Goal: Transaction & Acquisition: Purchase product/service

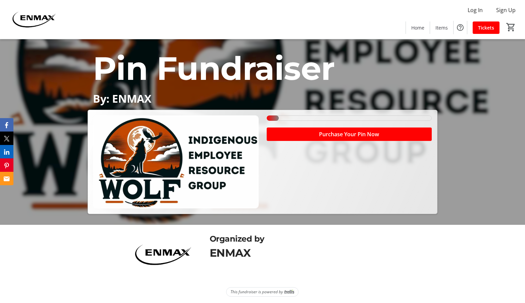
scroll to position [80, 0]
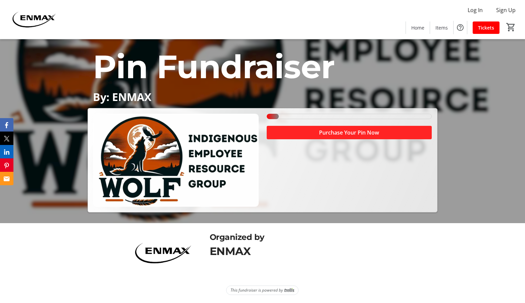
click at [352, 132] on span "Purchase Your Pin Now" at bounding box center [349, 132] width 60 height 8
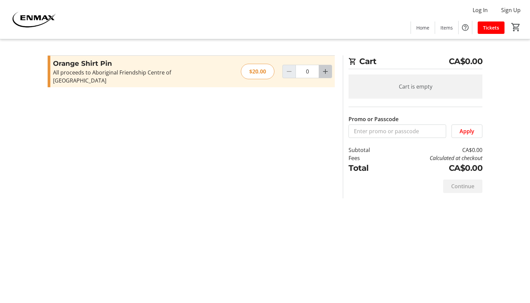
click at [324, 68] on mat-icon "Increment by one" at bounding box center [325, 71] width 8 height 8
type input "1"
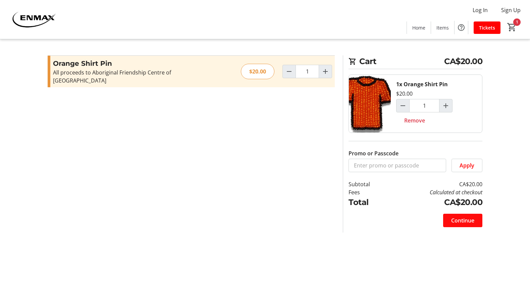
click at [471, 218] on span "Continue" at bounding box center [462, 220] width 23 height 8
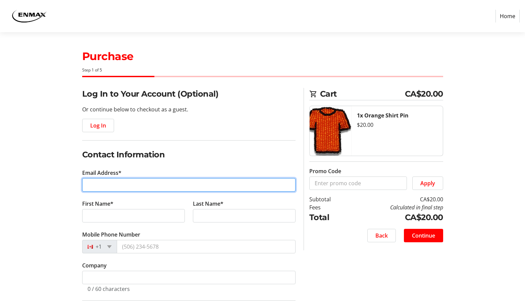
click at [132, 185] on input "Email Address*" at bounding box center [188, 184] width 213 height 13
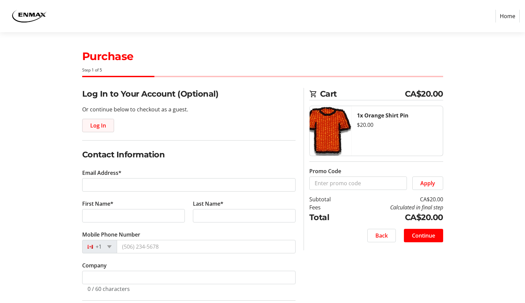
click at [107, 128] on span "button" at bounding box center [98, 125] width 31 height 16
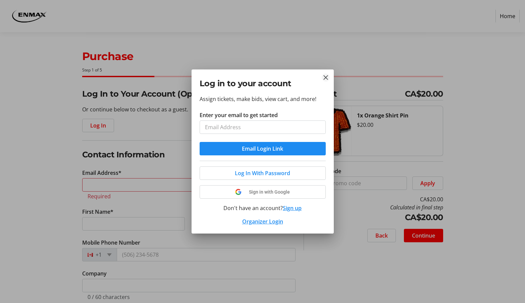
click at [326, 76] on mat-icon "Close" at bounding box center [326, 77] width 8 height 8
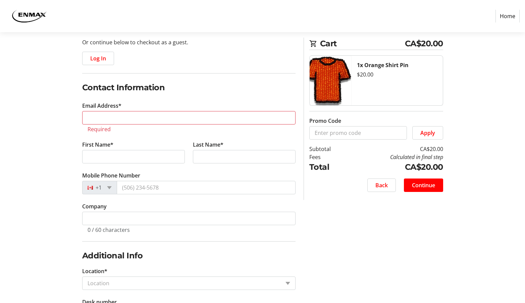
scroll to position [132, 0]
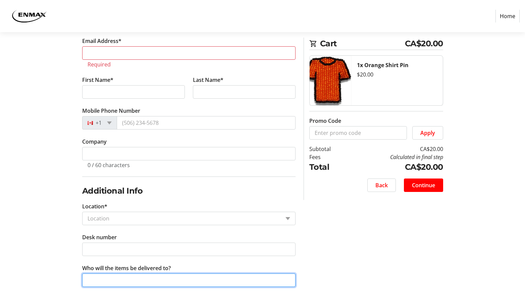
click at [218, 286] on input "Who will the items be delivered to?" at bounding box center [188, 279] width 213 height 13
type input "[PERSON_NAME]"
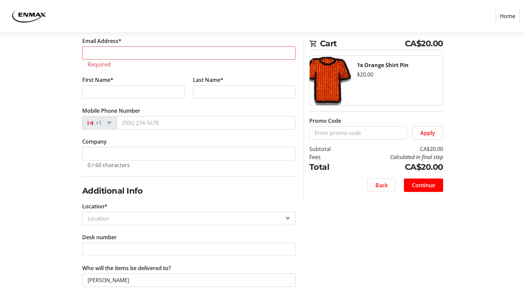
click at [199, 214] on input "Location*" at bounding box center [184, 218] width 193 height 8
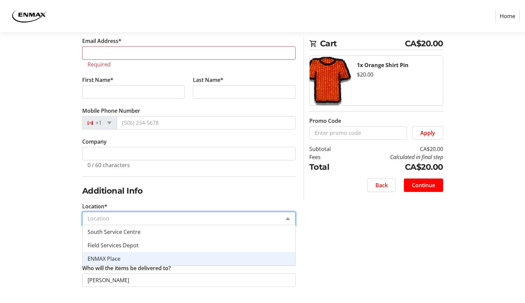
click at [171, 255] on div "ENMAX Place" at bounding box center [189, 258] width 213 height 13
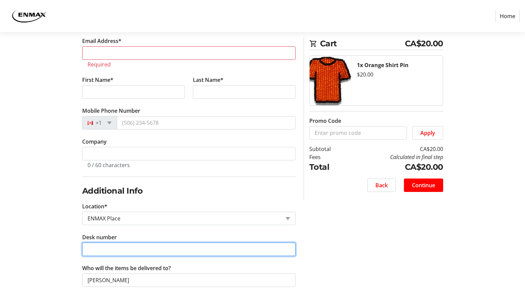
click at [183, 249] on input "Desk number" at bounding box center [188, 249] width 213 height 13
type input "NA"
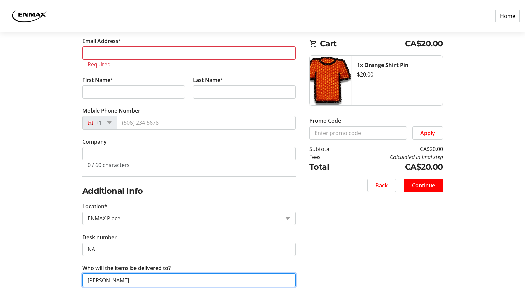
click at [179, 281] on input "[PERSON_NAME]" at bounding box center [188, 279] width 213 height 13
type input "[PERSON_NAME] FOR [PERSON_NAME]"
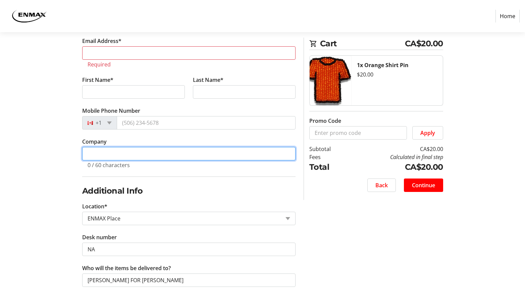
click at [191, 155] on input "Company" at bounding box center [188, 153] width 213 height 13
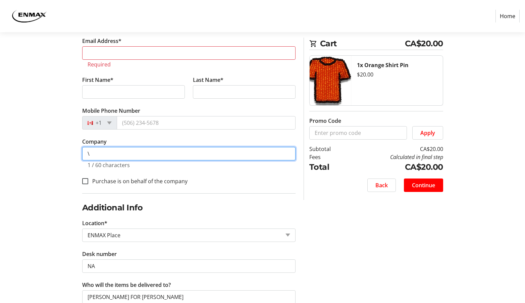
type input "\"
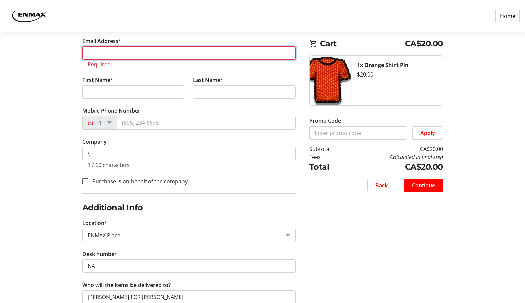
click at [169, 54] on input "Email Address*" at bounding box center [188, 52] width 213 height 13
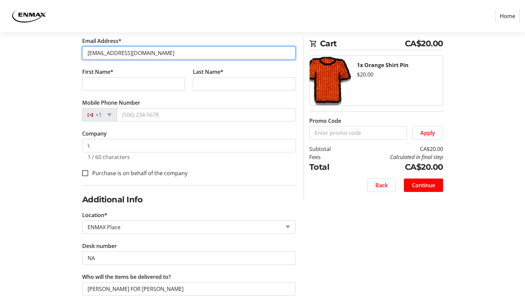
type input "[EMAIL_ADDRESS][DOMAIN_NAME]"
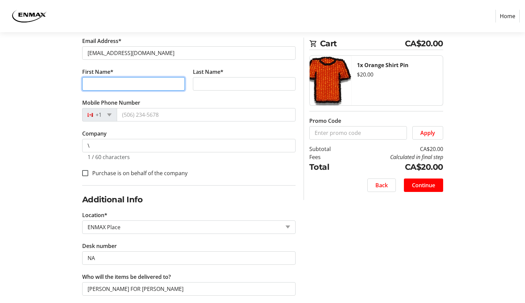
click at [135, 88] on input "First Name*" at bounding box center [133, 83] width 103 height 13
type input "[PERSON_NAME]"
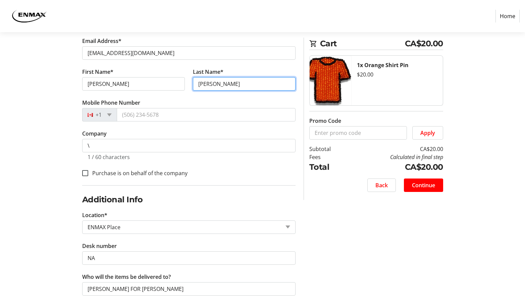
type input "[PERSON_NAME]"
click at [153, 155] on div "1 / 60 characters" at bounding box center [189, 156] width 203 height 8
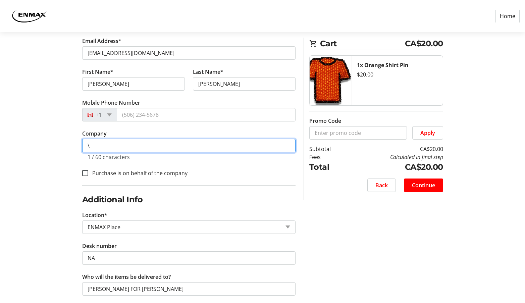
click at [192, 146] on input "\" at bounding box center [188, 145] width 213 height 13
type input "\"
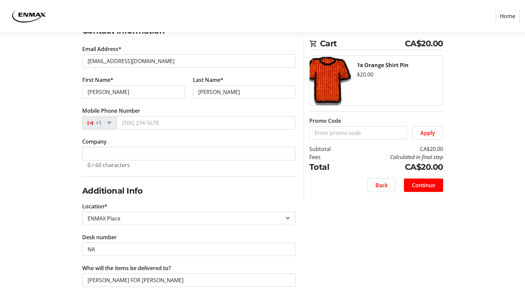
click at [345, 251] on div "Log In to Your Account (Optional) Or continue below to checkout as a guest. Log…" at bounding box center [262, 133] width 443 height 339
click at [264, 226] on fieldset "Additional Info Location* Location × ENMAX Place Desk number NA Who will the it…" at bounding box center [188, 235] width 213 height 118
click at [267, 220] on input "Location*" at bounding box center [184, 218] width 193 height 8
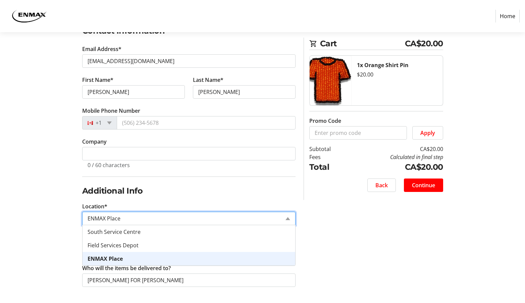
click at [267, 220] on input "Location*" at bounding box center [184, 218] width 193 height 8
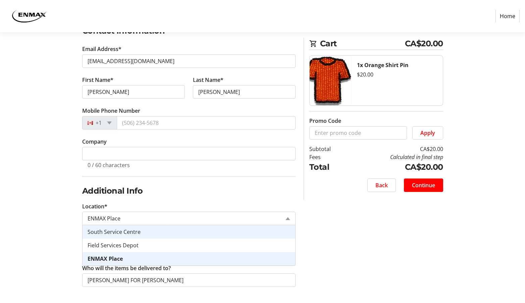
click at [467, 229] on div "Log In to Your Account (Optional) Or continue below to checkout as a guest. Log…" at bounding box center [262, 133] width 443 height 339
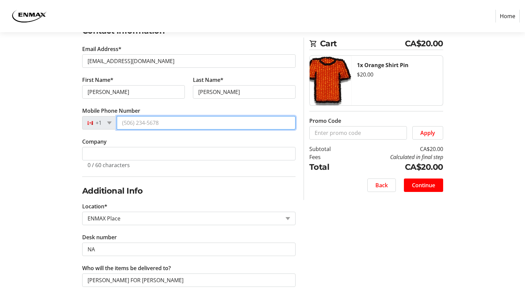
click at [142, 123] on input "Mobile Phone Number" at bounding box center [206, 122] width 179 height 13
type input "[PHONE_NUMBER]"
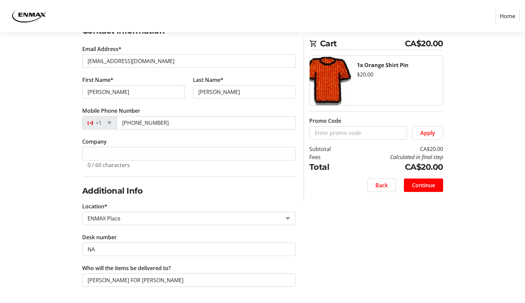
click at [31, 211] on section "Purchase Step 1 of 5 Cart CA$20.00 1x Orange Shirt Pin $20.00 Promo Code Apply …" at bounding box center [262, 105] width 525 height 394
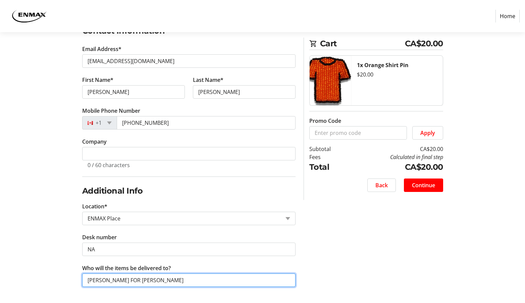
drag, startPoint x: 164, startPoint y: 283, endPoint x: 173, endPoint y: 282, distance: 9.5
click at [171, 282] on input "[PERSON_NAME] FOR [PERSON_NAME]" at bounding box center [188, 279] width 213 height 13
type input "[PERSON_NAME] FOR [PERSON_NAME]"
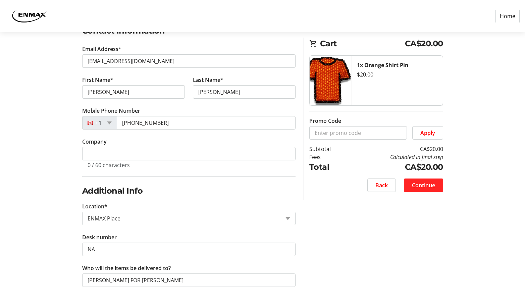
click at [430, 184] on span "Continue" at bounding box center [423, 185] width 23 height 8
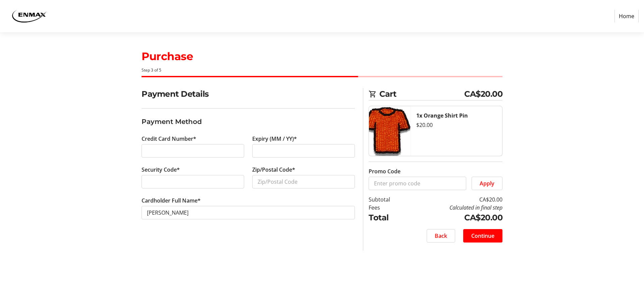
click at [530, 199] on section "Purchase Step 3 of 5 Cart CA$20.00 1x Orange Shirt Pin $20.00 Promo Code Apply …" at bounding box center [322, 168] width 644 height 273
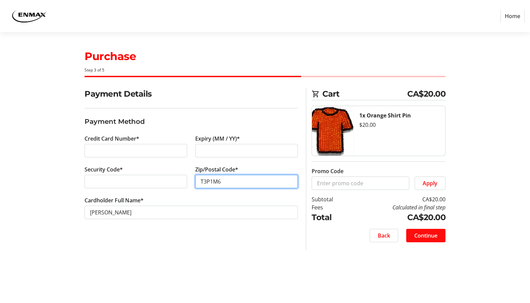
type input "T3P1M6"
click at [424, 236] on span "Continue" at bounding box center [425, 235] width 23 height 8
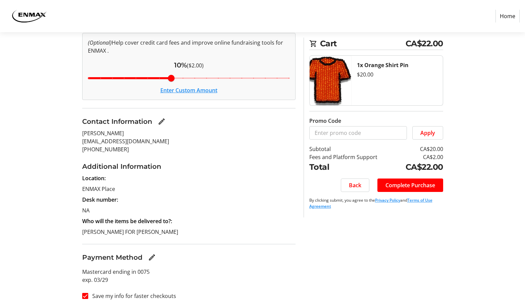
scroll to position [89, 0]
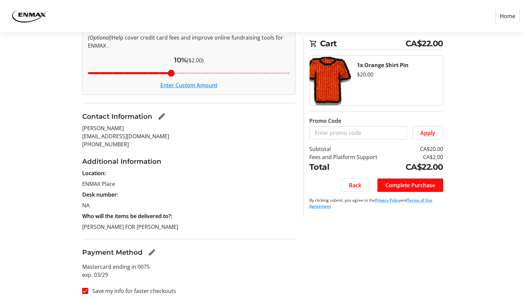
click at [422, 186] on span "Complete Purchase" at bounding box center [410, 185] width 50 height 8
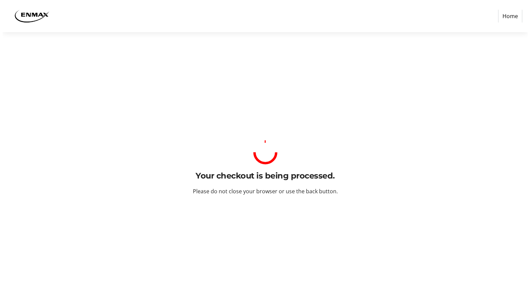
scroll to position [0, 0]
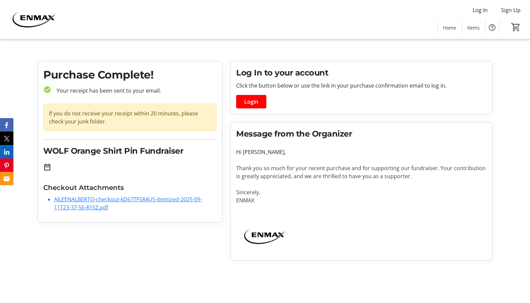
click at [186, 254] on div "Purchase Complete! check_circle Your receipt has been sent to your email. If yo…" at bounding box center [130, 161] width 193 height 200
click at [253, 102] on span "Login" at bounding box center [251, 102] width 14 height 8
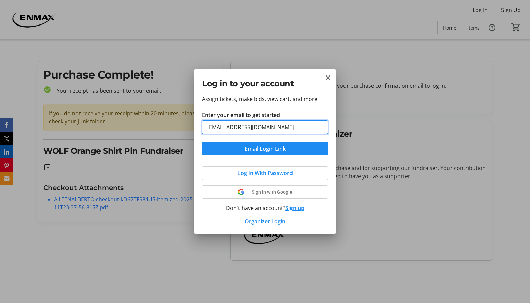
type input "[EMAIL_ADDRESS][DOMAIN_NAME]"
click at [202, 142] on button "Email Login Link" at bounding box center [265, 148] width 126 height 13
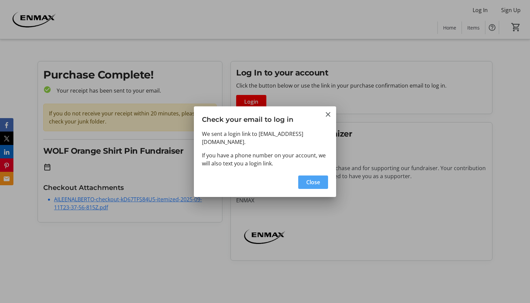
click at [310, 174] on span "button" at bounding box center [313, 182] width 30 height 16
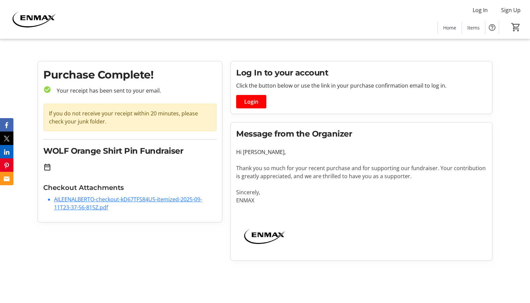
click at [164, 204] on li "AILEENALBERTO-checkout-kD67TFS84U5-itemized-2025-09-11T23-37-56-815Z.pdf" at bounding box center [135, 203] width 163 height 16
click at [165, 202] on link "AILEENALBERTO-checkout-kD67TFS84U5-itemized-2025-09-11T23-37-56-815Z.pdf" at bounding box center [128, 203] width 148 height 15
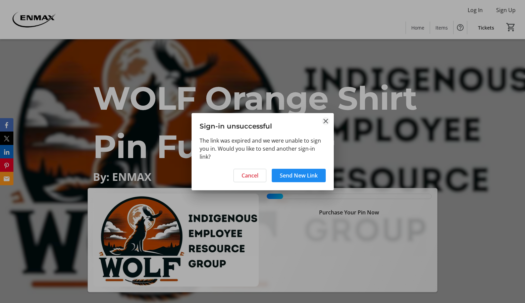
click at [328, 118] on mat-icon "Close" at bounding box center [326, 121] width 8 height 8
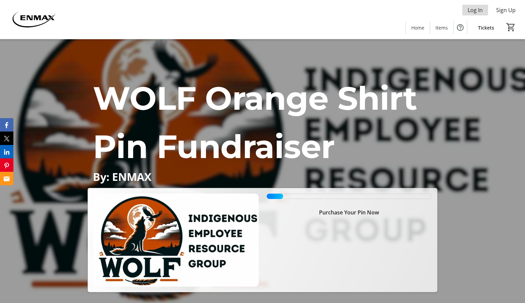
click at [479, 9] on span "Log In" at bounding box center [475, 10] width 15 height 8
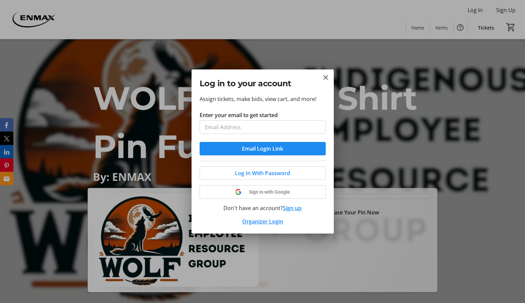
click at [331, 78] on div "Log in to your account" at bounding box center [263, 81] width 142 height 25
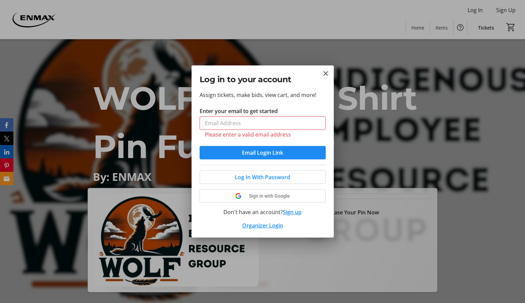
click at [325, 75] on mat-icon "Close" at bounding box center [326, 73] width 8 height 8
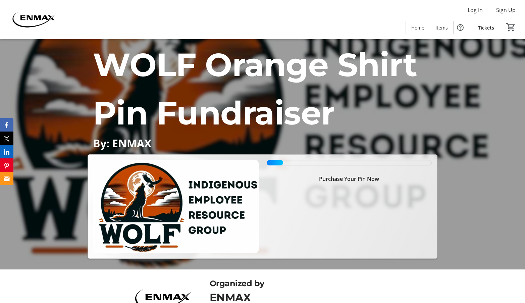
scroll to position [80, 0]
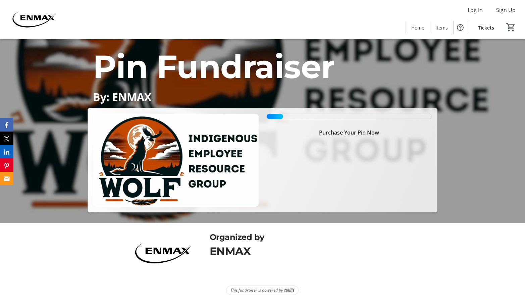
click at [234, 180] on img at bounding box center [175, 160] width 165 height 93
click at [345, 135] on span "Purchase Your Pin Now" at bounding box center [349, 132] width 60 height 8
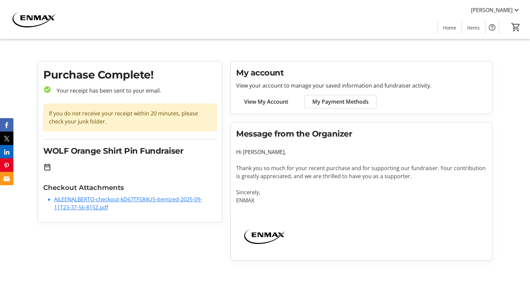
click at [357, 104] on span "My Payment Methods" at bounding box center [340, 102] width 56 height 8
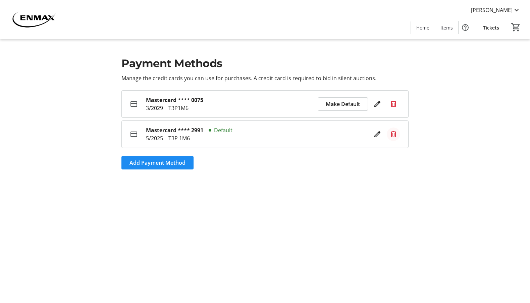
click at [392, 137] on mat-icon at bounding box center [393, 134] width 8 height 8
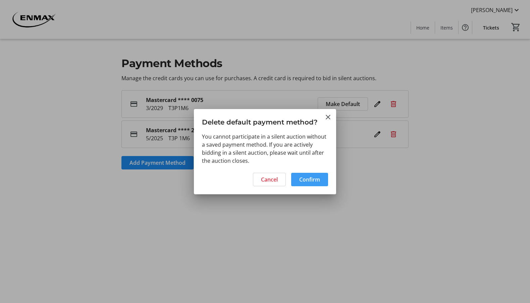
click at [316, 181] on span "Confirm" at bounding box center [309, 179] width 21 height 8
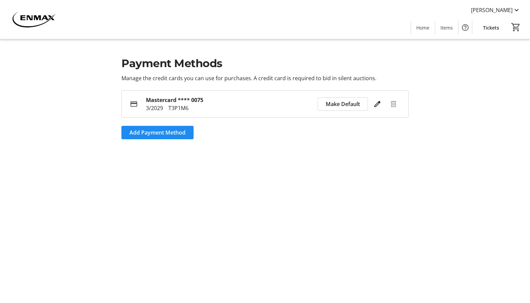
click at [392, 104] on div at bounding box center [393, 103] width 13 height 13
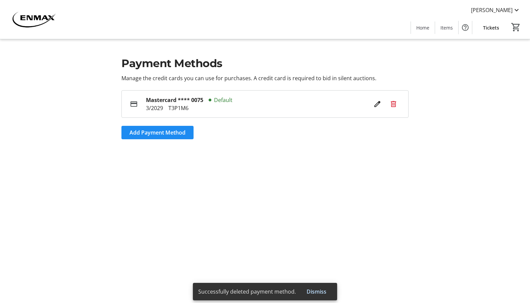
click at [385, 103] on div at bounding box center [386, 103] width 30 height 13
click at [394, 107] on mat-icon at bounding box center [393, 104] width 8 height 8
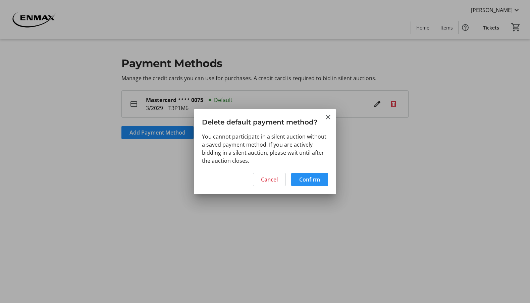
click at [317, 180] on span "Confirm" at bounding box center [309, 179] width 21 height 8
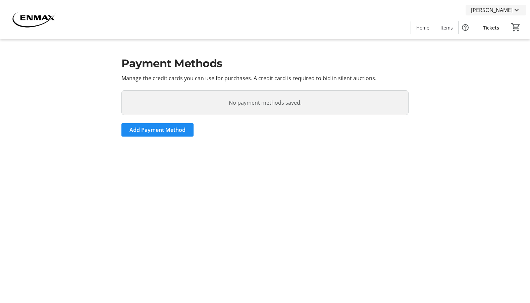
click at [502, 9] on span "Aileen Alberto" at bounding box center [492, 10] width 42 height 8
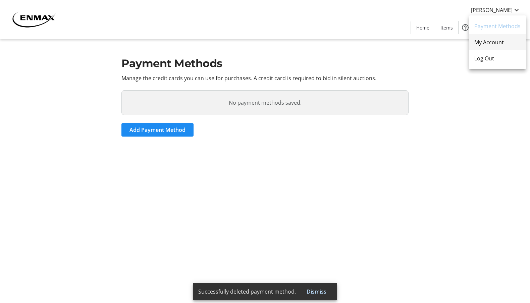
click at [487, 43] on span "My Account" at bounding box center [497, 42] width 46 height 8
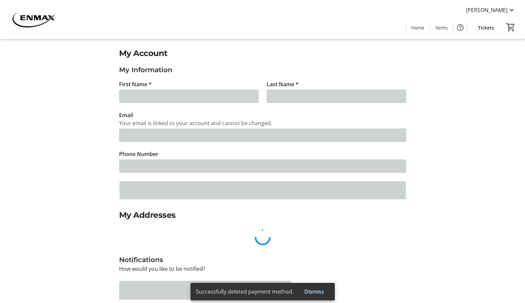
type input "[PERSON_NAME]"
type input "Alberto"
type input "[EMAIL_ADDRESS][DOMAIN_NAME]"
type input "[PHONE_NUMBER]"
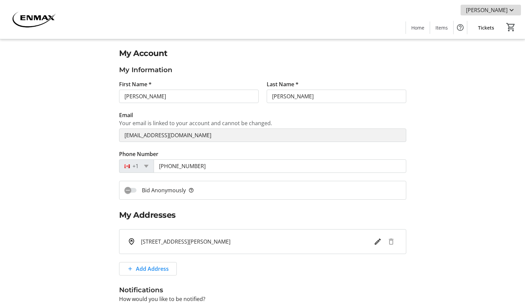
click at [517, 5] on span at bounding box center [491, 10] width 60 height 16
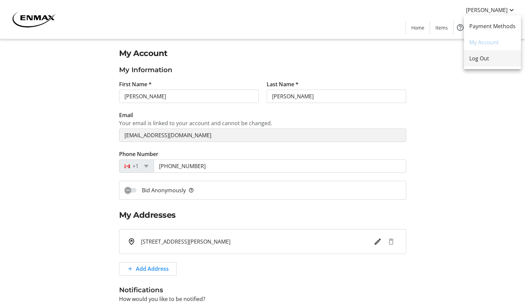
click at [511, 58] on span "Log Out" at bounding box center [492, 58] width 46 height 8
